Goal: Check status: Check status

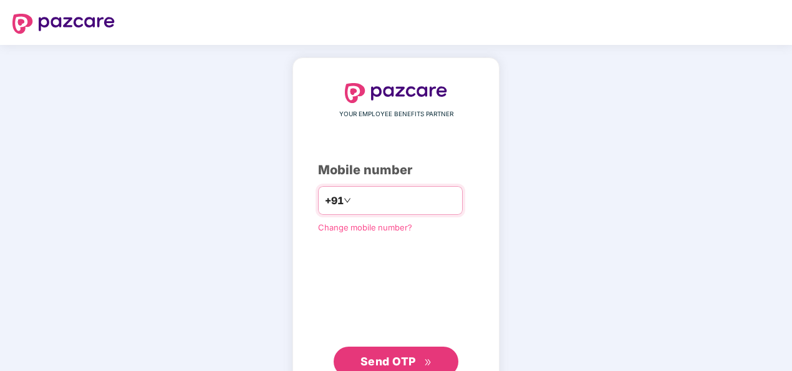
click at [392, 205] on input "number" at bounding box center [405, 200] width 102 height 20
click at [354, 197] on input "**********" at bounding box center [405, 200] width 102 height 20
type input "**********"
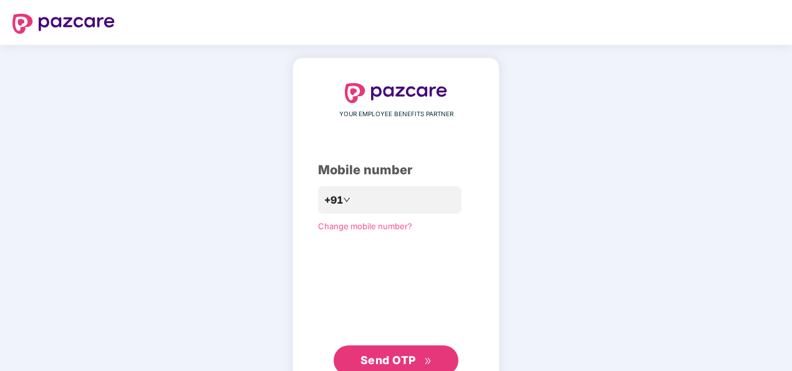
click at [402, 357] on span "Send OTP" at bounding box center [389, 359] width 56 height 13
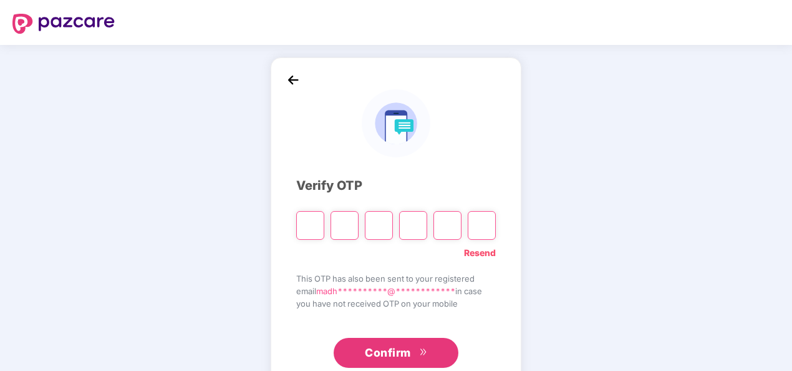
paste input "*"
type input "*"
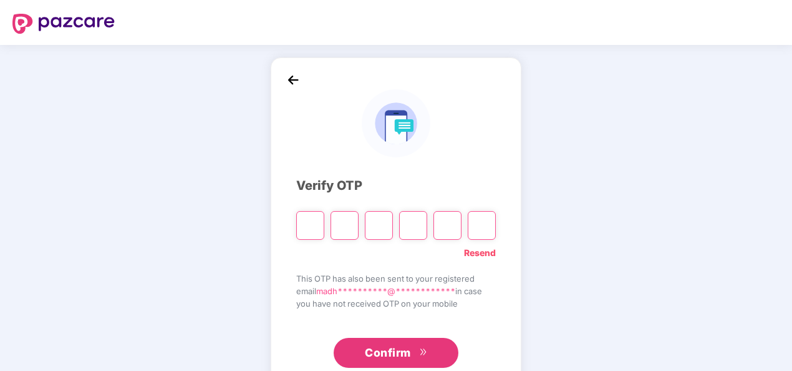
type input "*"
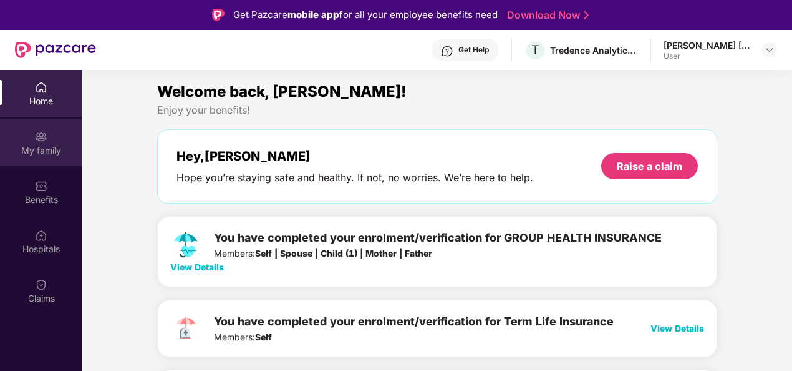
click at [26, 144] on div "My family" at bounding box center [41, 150] width 82 height 12
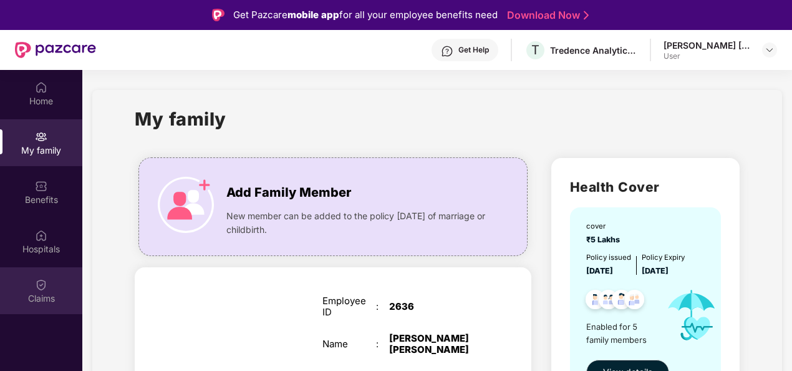
click at [44, 299] on div "Claims" at bounding box center [41, 298] width 82 height 12
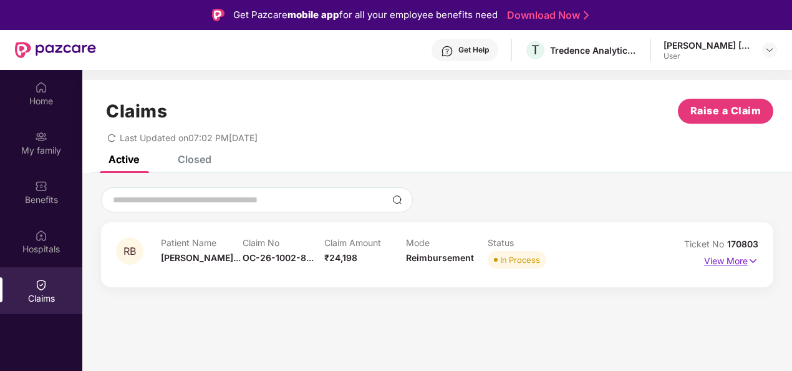
click at [719, 264] on p "View More" at bounding box center [732, 259] width 54 height 17
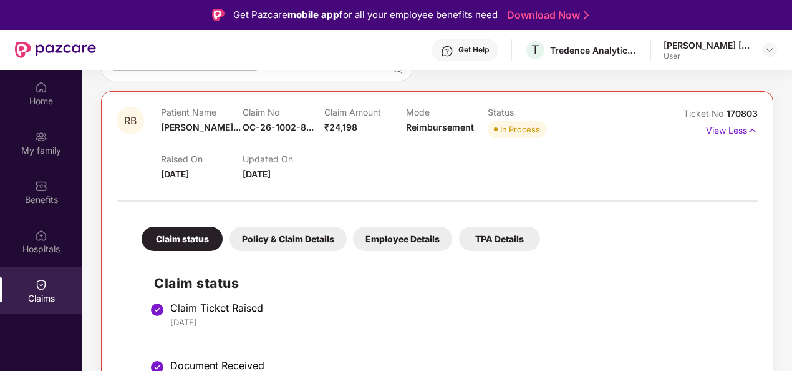
scroll to position [250, 0]
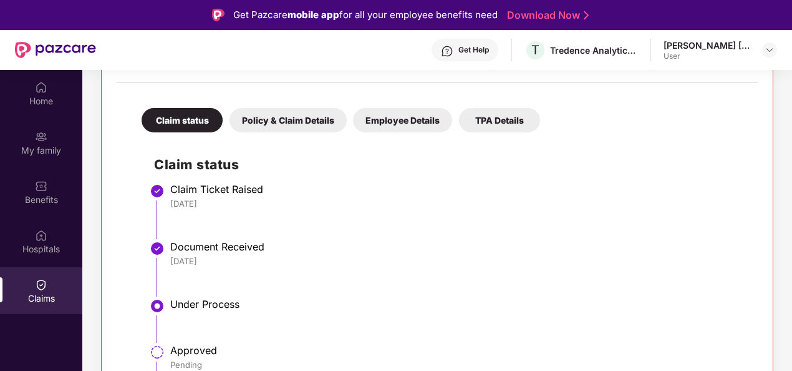
click at [275, 115] on div "Policy & Claim Details" at bounding box center [288, 120] width 117 height 24
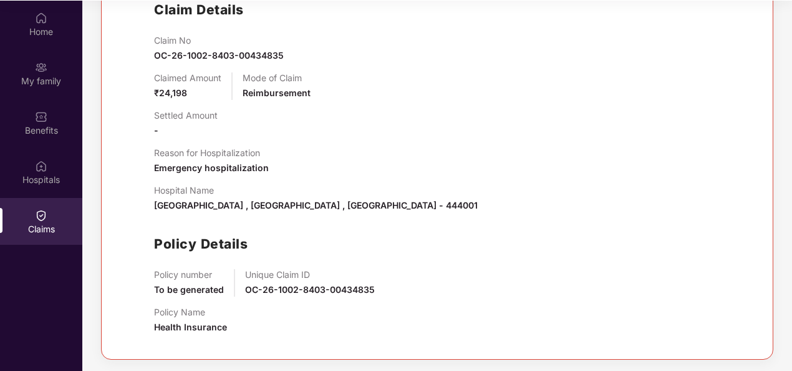
scroll to position [70, 0]
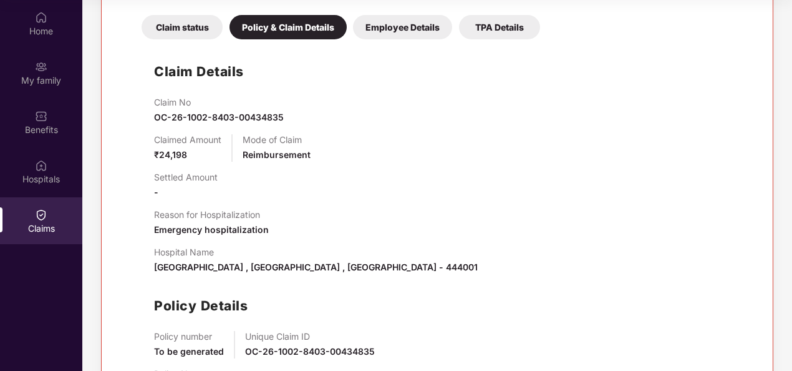
click at [382, 22] on div "Employee Details" at bounding box center [402, 27] width 99 height 24
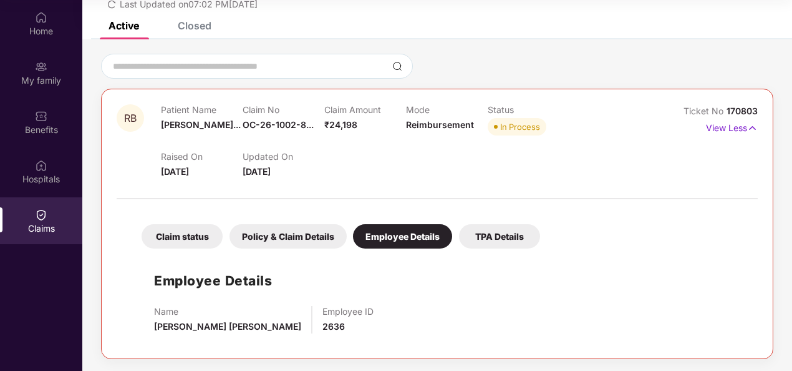
click at [505, 239] on div "TPA Details" at bounding box center [499, 236] width 81 height 24
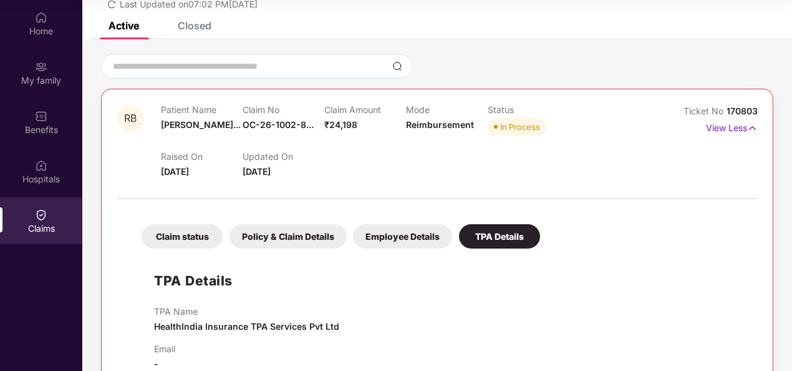
scroll to position [91, 0]
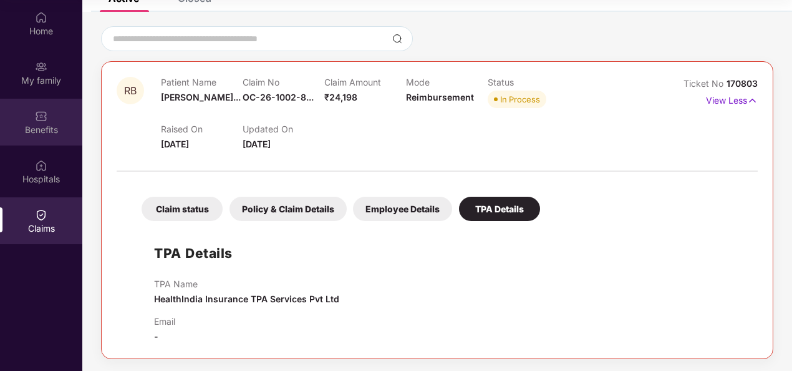
click at [15, 130] on div "Benefits" at bounding box center [41, 130] width 82 height 12
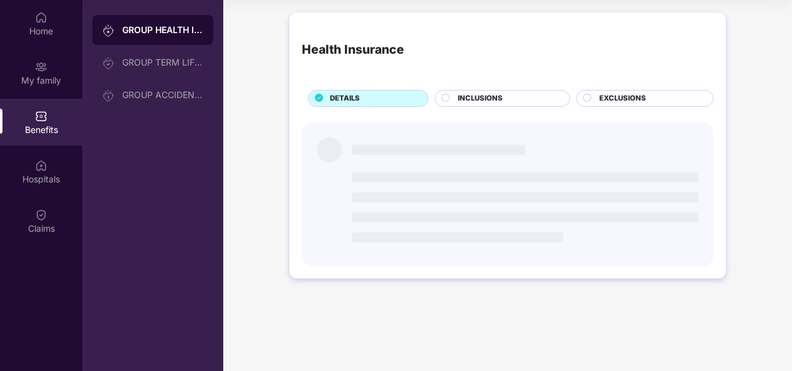
scroll to position [0, 0]
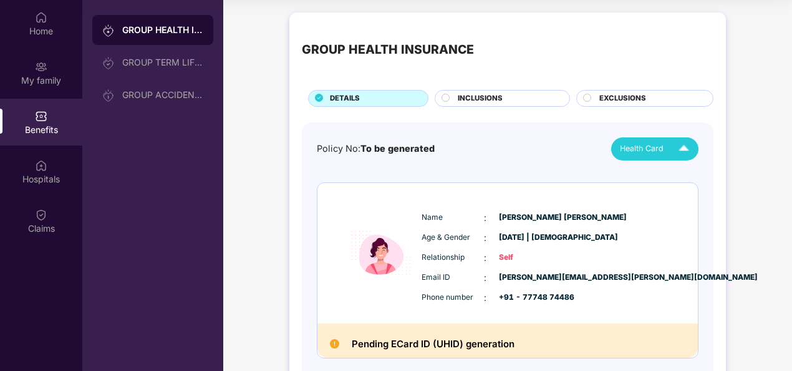
click at [635, 140] on div "Health Card" at bounding box center [657, 149] width 75 height 22
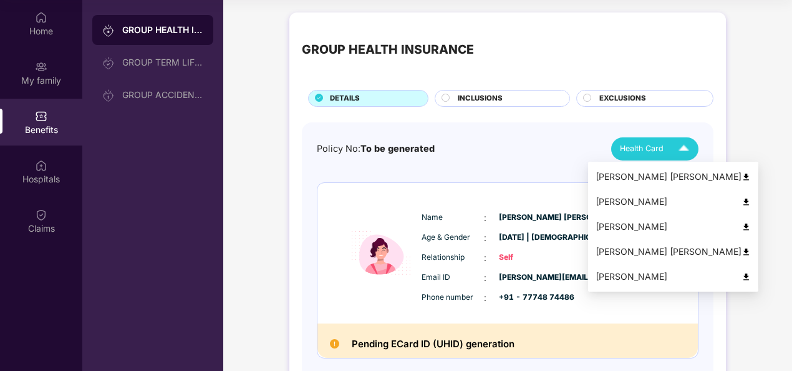
click at [613, 226] on div "[PERSON_NAME]" at bounding box center [673, 227] width 155 height 14
